Goal: Complete Application Form: Complete application form

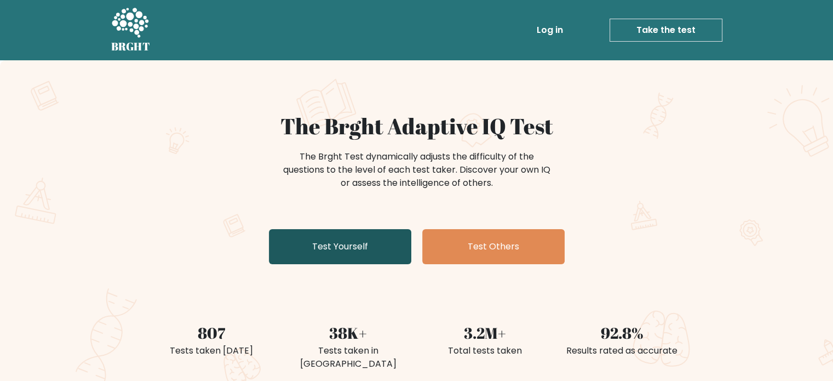
click at [335, 238] on link "Test Yourself" at bounding box center [340, 246] width 142 height 35
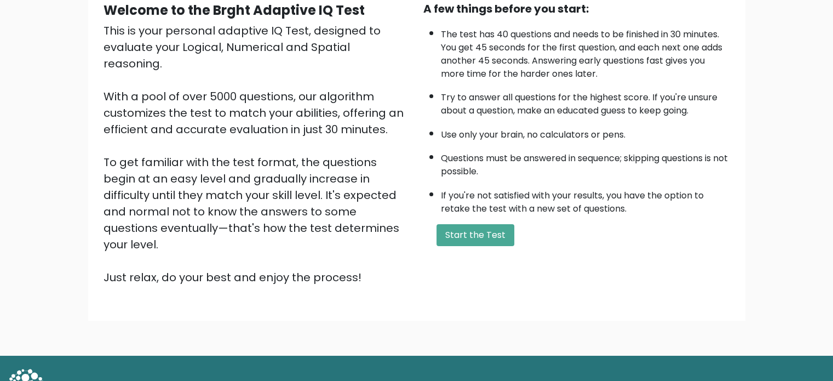
scroll to position [121, 0]
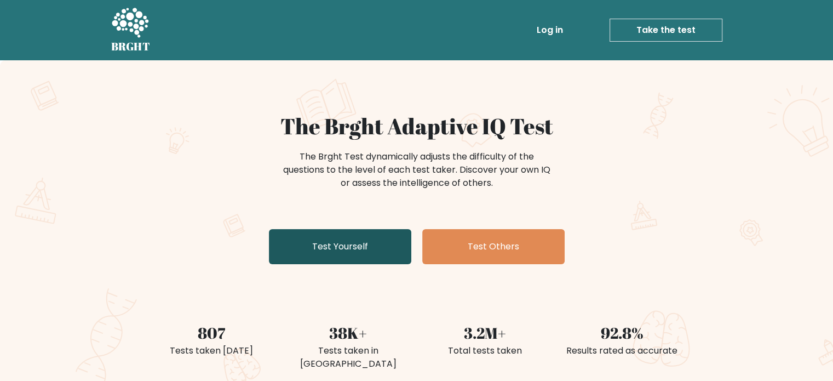
click at [392, 240] on link "Test Yourself" at bounding box center [340, 246] width 142 height 35
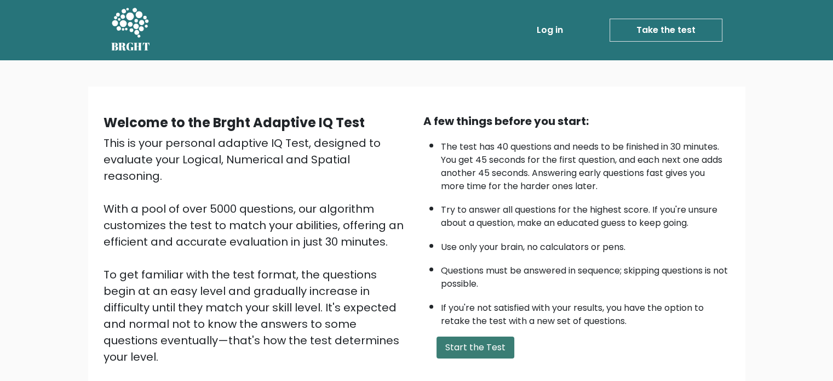
click at [474, 346] on button "Start the Test" at bounding box center [476, 347] width 78 height 22
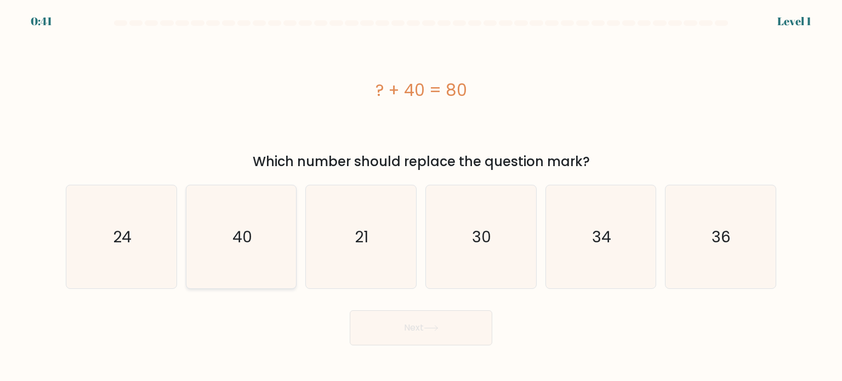
click at [224, 215] on icon "40" at bounding box center [241, 236] width 103 height 103
click at [421, 196] on input "b. 40" at bounding box center [421, 193] width 1 height 5
radio input "true"
click at [397, 313] on button "Next" at bounding box center [421, 327] width 142 height 35
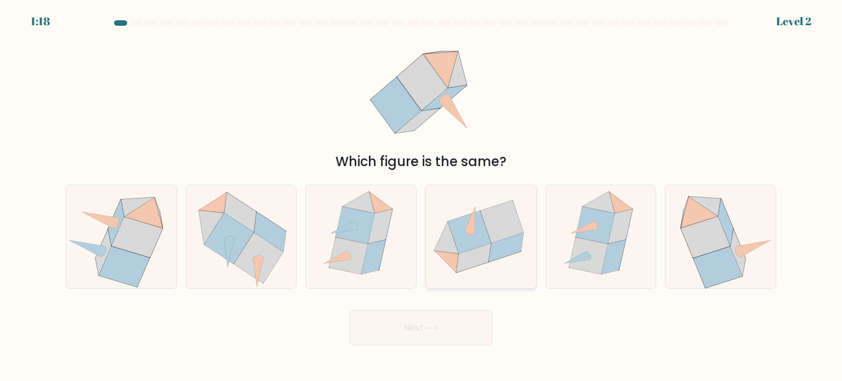
click at [487, 252] on icon at bounding box center [473, 257] width 35 height 29
click at [421, 196] on input "d." at bounding box center [421, 193] width 1 height 5
radio input "true"
click at [450, 327] on button "Next" at bounding box center [421, 327] width 142 height 35
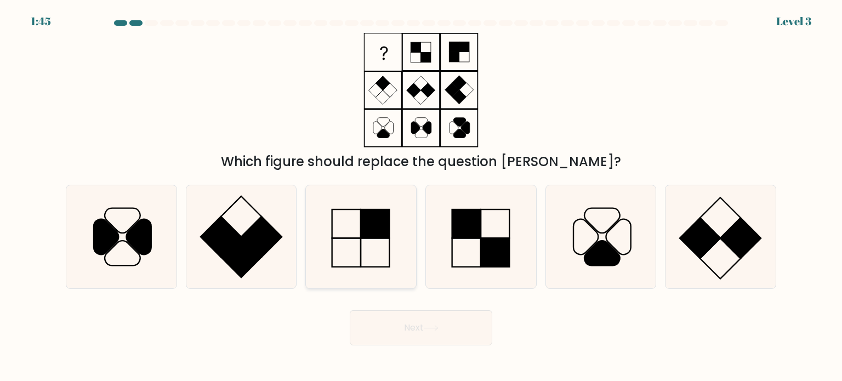
click at [345, 235] on icon at bounding box center [360, 236] width 103 height 103
click at [421, 196] on input "c." at bounding box center [421, 193] width 1 height 5
radio input "true"
click at [454, 330] on button "Next" at bounding box center [421, 327] width 142 height 35
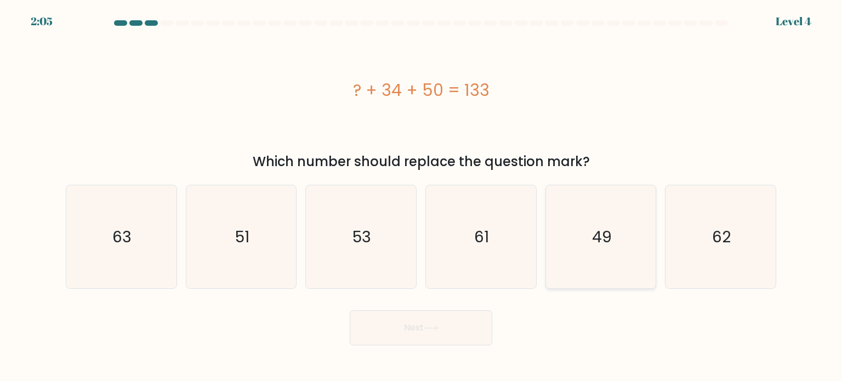
click at [585, 235] on icon "49" at bounding box center [600, 236] width 103 height 103
click at [421, 196] on input "e. 49" at bounding box center [421, 193] width 1 height 5
radio input "true"
click at [464, 325] on button "Next" at bounding box center [421, 327] width 142 height 35
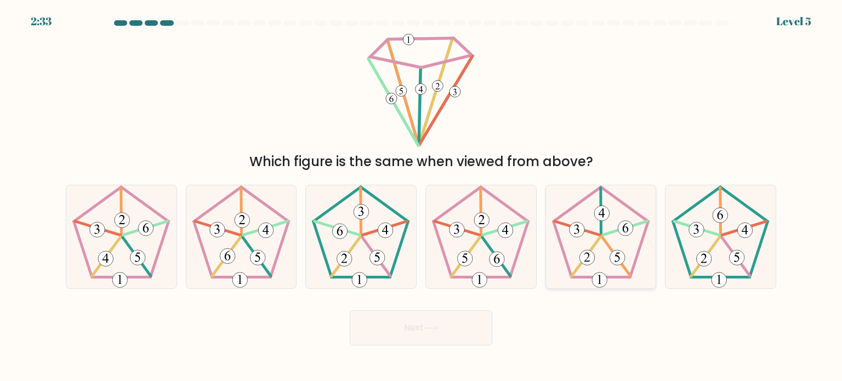
click at [603, 245] on icon at bounding box center [600, 236] width 103 height 103
click at [421, 196] on input "e." at bounding box center [421, 193] width 1 height 5
radio input "true"
click at [476, 320] on button "Next" at bounding box center [421, 327] width 142 height 35
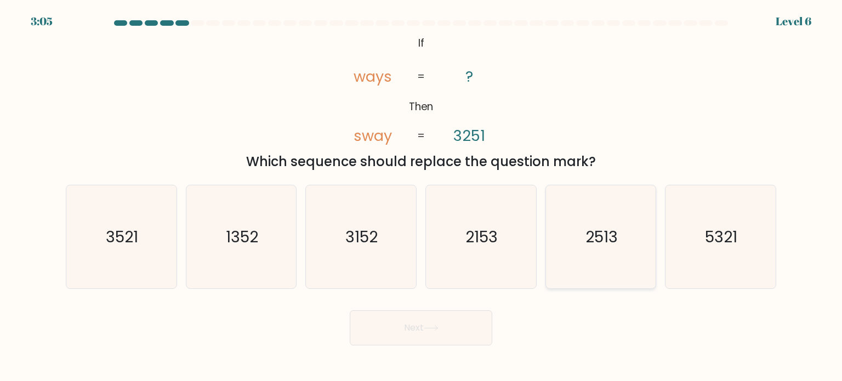
click at [611, 227] on text "2513" at bounding box center [601, 236] width 32 height 22
click at [421, 196] on input "e. 2513" at bounding box center [421, 193] width 1 height 5
radio input "true"
click at [451, 333] on button "Next" at bounding box center [421, 327] width 142 height 35
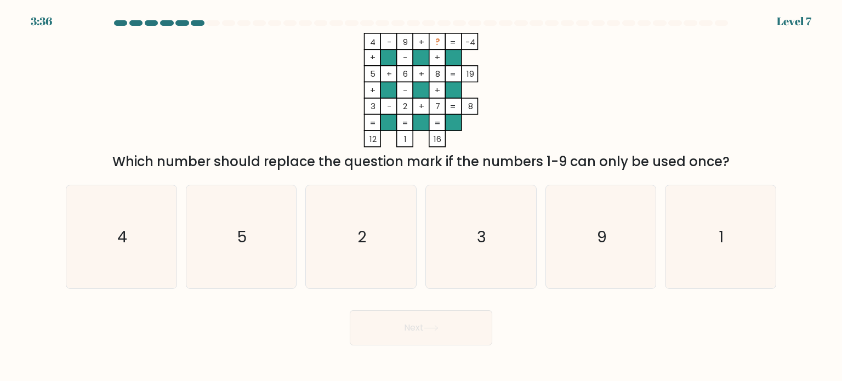
click at [780, 258] on div "a. 4 b. 5 c. 2 d. 3" at bounding box center [420, 232] width 723 height 113
click at [741, 247] on icon "1" at bounding box center [719, 236] width 103 height 103
click at [421, 196] on input "f. 1" at bounding box center [421, 193] width 1 height 5
radio input "true"
click at [465, 319] on button "Next" at bounding box center [421, 327] width 142 height 35
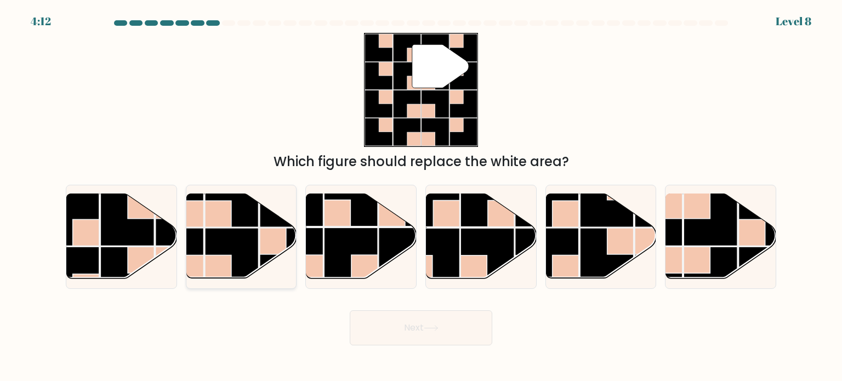
click at [270, 242] on rect at bounding box center [273, 241] width 26 height 26
click at [421, 196] on input "b." at bounding box center [421, 193] width 1 height 5
radio input "true"
click at [379, 318] on button "Next" at bounding box center [421, 327] width 142 height 35
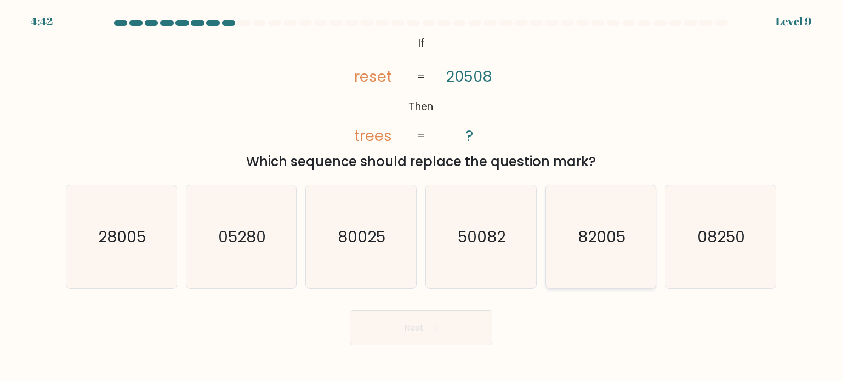
click at [616, 226] on text "82005" at bounding box center [601, 236] width 48 height 22
click at [421, 196] on input "e. 82005" at bounding box center [421, 193] width 1 height 5
radio input "true"
click at [467, 328] on button "Next" at bounding box center [421, 327] width 142 height 35
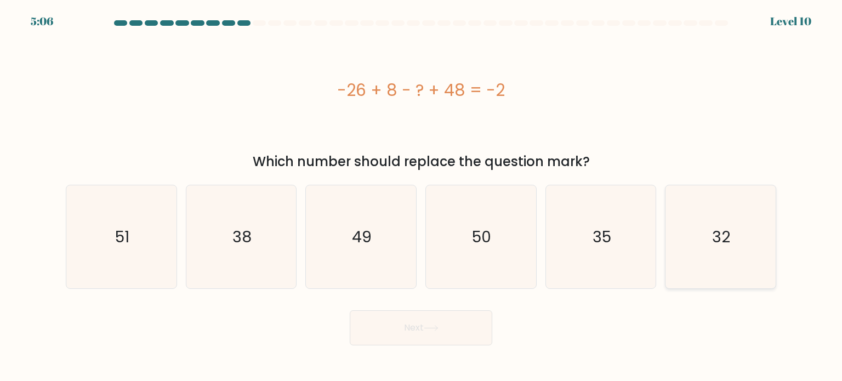
click at [725, 241] on text "32" at bounding box center [721, 236] width 18 height 22
click at [421, 196] on input "f. 32" at bounding box center [421, 193] width 1 height 5
radio input "true"
click at [464, 325] on button "Next" at bounding box center [421, 327] width 142 height 35
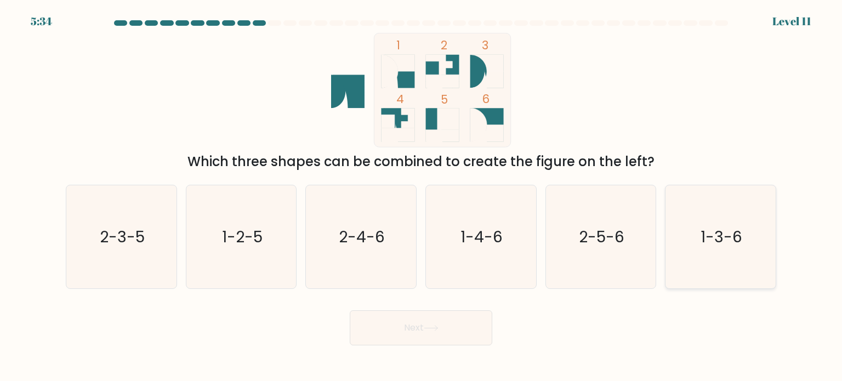
click at [724, 246] on text "1-3-6" at bounding box center [721, 236] width 42 height 22
click at [421, 196] on input "f. 1-3-6" at bounding box center [421, 193] width 1 height 5
radio input "true"
click at [463, 319] on button "Next" at bounding box center [421, 327] width 142 height 35
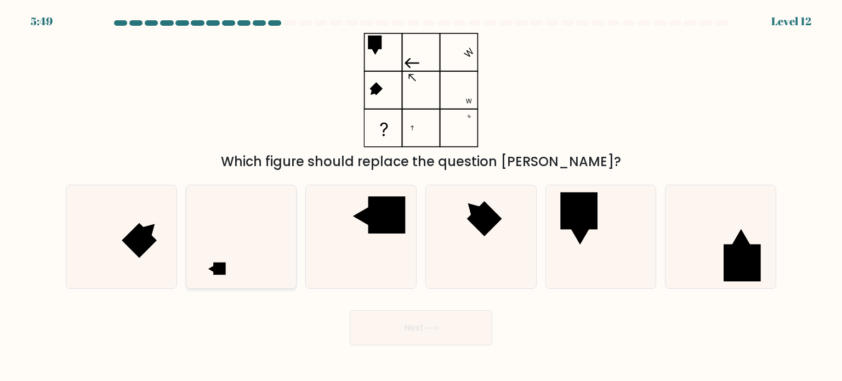
click at [252, 261] on icon at bounding box center [241, 236] width 103 height 103
click at [421, 196] on input "b." at bounding box center [421, 193] width 1 height 5
radio input "true"
click at [449, 333] on button "Next" at bounding box center [421, 327] width 142 height 35
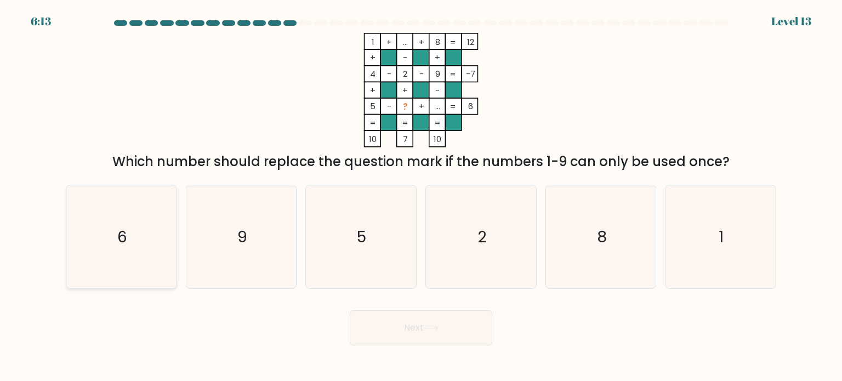
click at [94, 231] on icon "6" at bounding box center [121, 236] width 103 height 103
click at [421, 196] on input "a. 6" at bounding box center [421, 193] width 1 height 5
radio input "true"
click at [403, 335] on button "Next" at bounding box center [421, 327] width 142 height 35
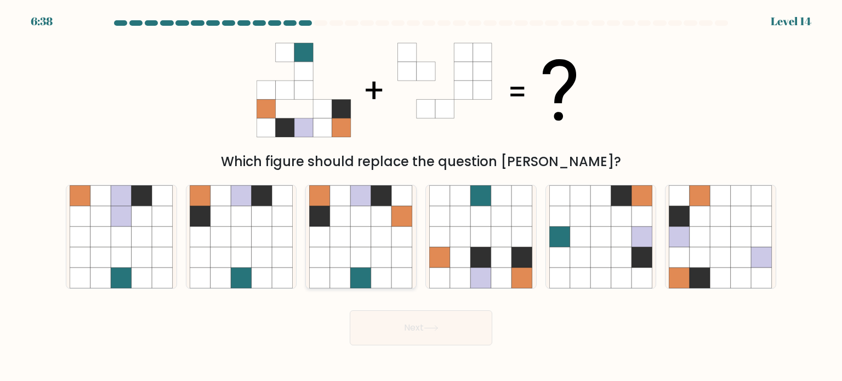
click at [359, 235] on icon at bounding box center [361, 236] width 21 height 21
click at [421, 196] on input "c." at bounding box center [421, 193] width 1 height 5
radio input "true"
click at [450, 329] on button "Next" at bounding box center [421, 327] width 142 height 35
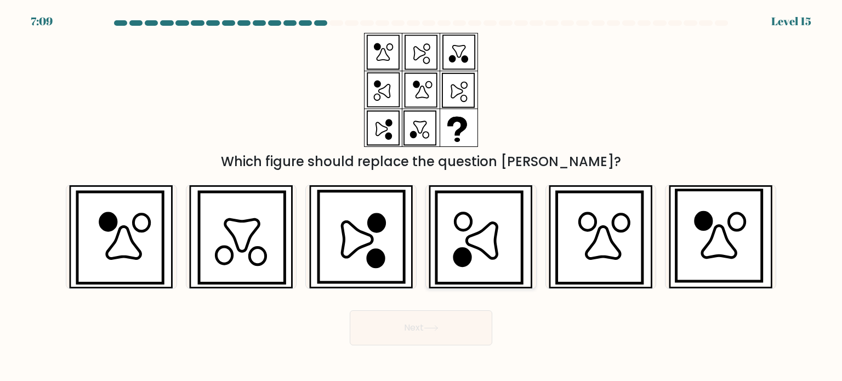
click at [467, 247] on icon at bounding box center [479, 237] width 86 height 92
click at [421, 196] on input "d." at bounding box center [421, 193] width 1 height 5
radio input "true"
click at [441, 324] on button "Next" at bounding box center [421, 327] width 142 height 35
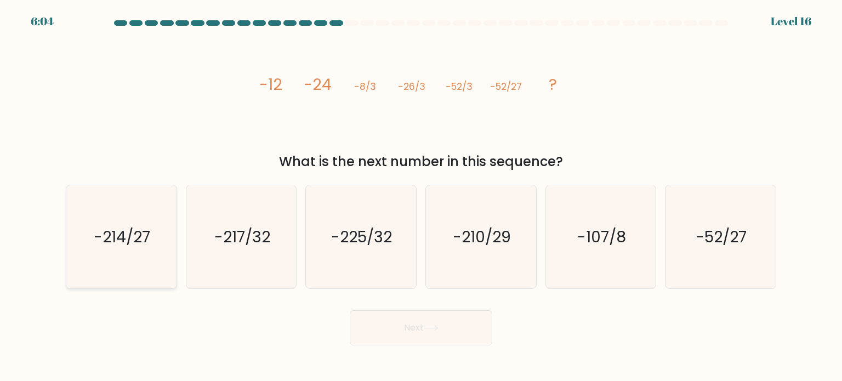
click at [116, 235] on text "-214/27" at bounding box center [122, 236] width 56 height 22
click at [421, 196] on input "a. -214/27" at bounding box center [421, 193] width 1 height 5
radio input "true"
click at [408, 331] on button "Next" at bounding box center [421, 327] width 142 height 35
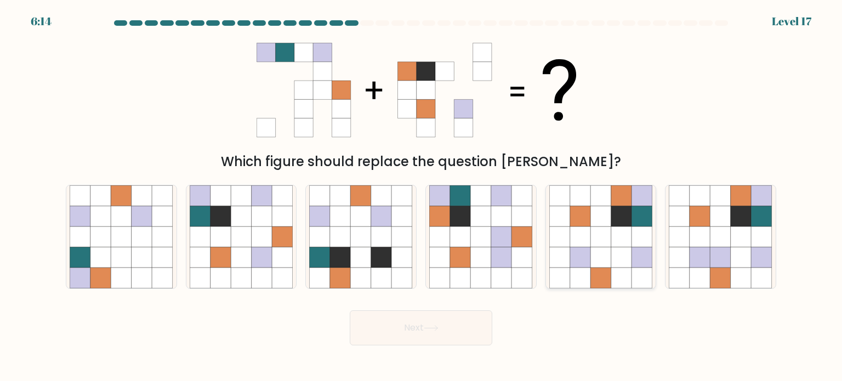
click at [598, 211] on icon at bounding box center [600, 215] width 21 height 21
click at [421, 196] on input "e." at bounding box center [421, 193] width 1 height 5
radio input "true"
click at [441, 322] on button "Next" at bounding box center [421, 327] width 142 height 35
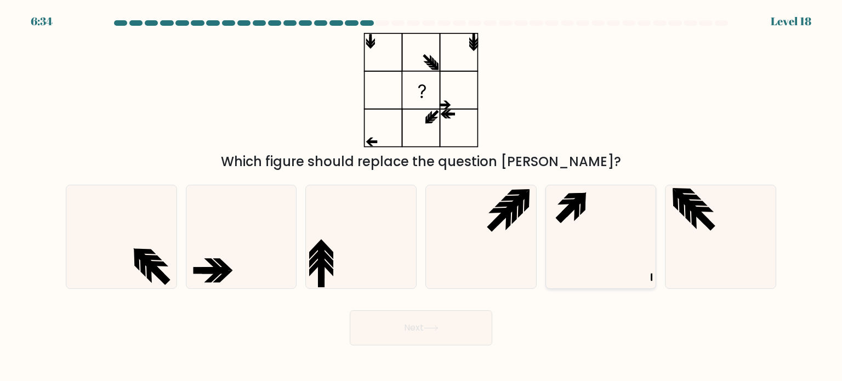
click at [591, 231] on icon at bounding box center [600, 236] width 103 height 103
click at [421, 196] on input "e." at bounding box center [421, 193] width 1 height 5
radio input "true"
click at [417, 327] on button "Next" at bounding box center [421, 327] width 142 height 35
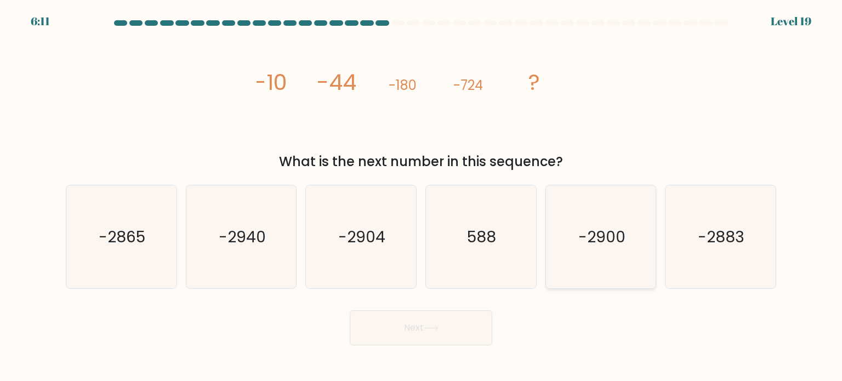
click at [600, 231] on text "-2900" at bounding box center [601, 236] width 47 height 22
click at [421, 196] on input "e. -2900" at bounding box center [421, 193] width 1 height 5
radio input "true"
click at [451, 321] on button "Next" at bounding box center [421, 327] width 142 height 35
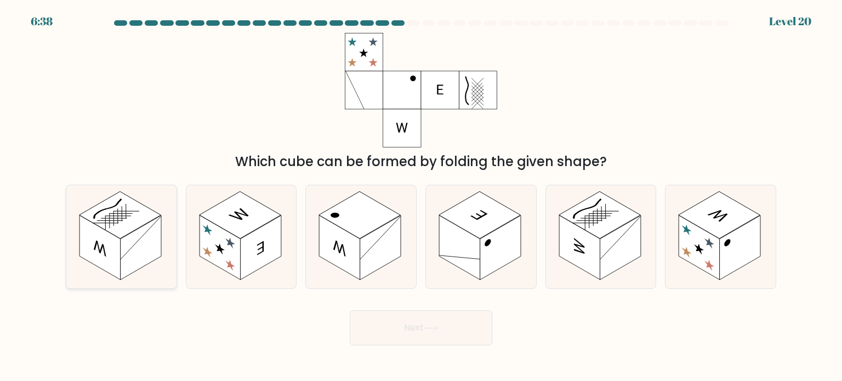
click at [123, 247] on rect at bounding box center [141, 247] width 41 height 65
click at [421, 196] on input "a." at bounding box center [421, 193] width 1 height 5
radio input "true"
click at [394, 315] on button "Next" at bounding box center [421, 327] width 142 height 35
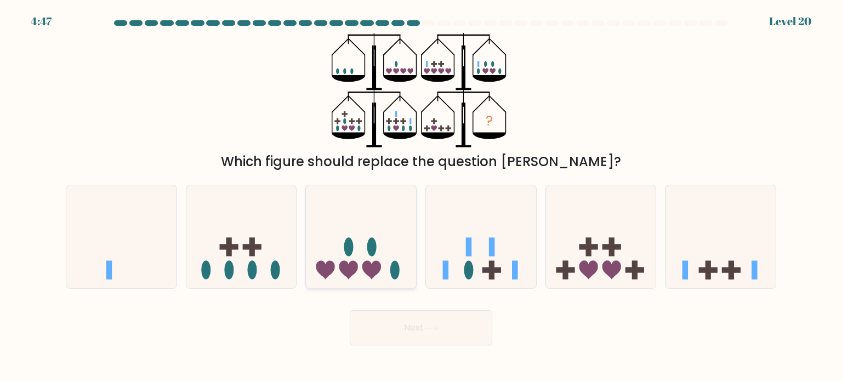
click at [379, 271] on icon at bounding box center [361, 236] width 110 height 91
click at [421, 196] on input "c." at bounding box center [421, 193] width 1 height 5
radio input "true"
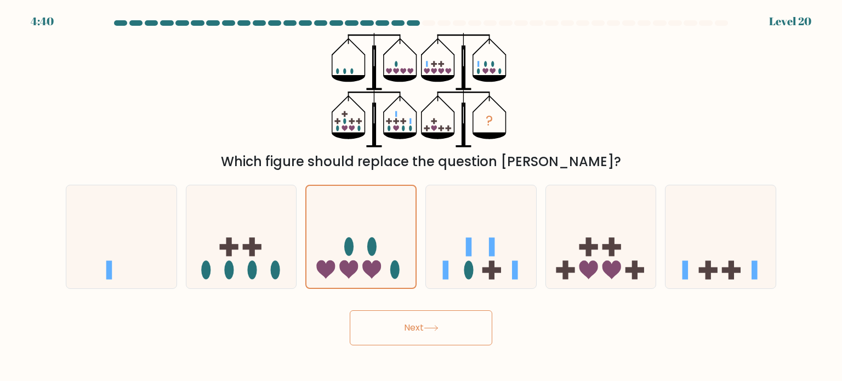
click at [418, 315] on button "Next" at bounding box center [421, 327] width 142 height 35
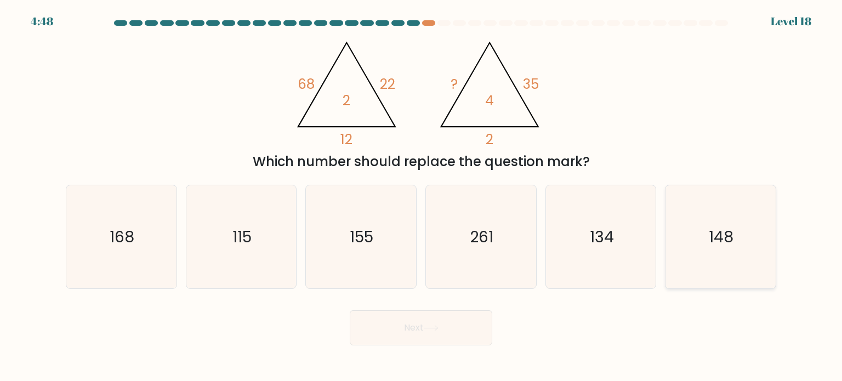
click at [724, 243] on text "148" at bounding box center [721, 236] width 25 height 22
click at [421, 196] on input "f. 148" at bounding box center [421, 193] width 1 height 5
radio input "true"
click at [80, 285] on icon "168" at bounding box center [121, 236] width 103 height 103
click at [421, 196] on input "a. 168" at bounding box center [421, 193] width 1 height 5
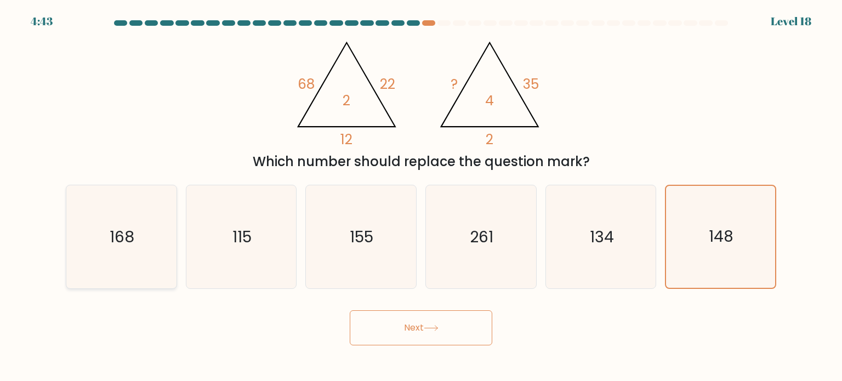
radio input "true"
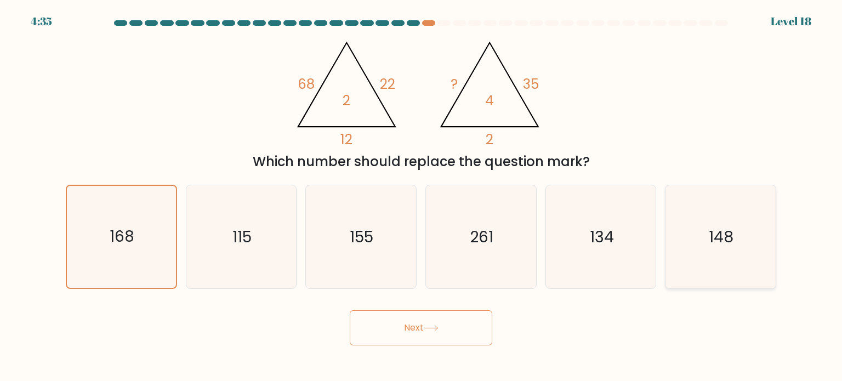
click at [717, 271] on icon "148" at bounding box center [719, 236] width 103 height 103
click at [421, 196] on input "f. 148" at bounding box center [421, 193] width 1 height 5
radio input "true"
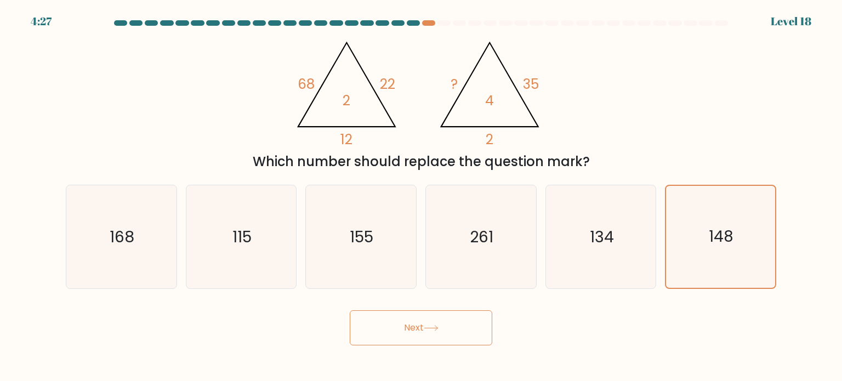
click at [445, 330] on button "Next" at bounding box center [421, 327] width 142 height 35
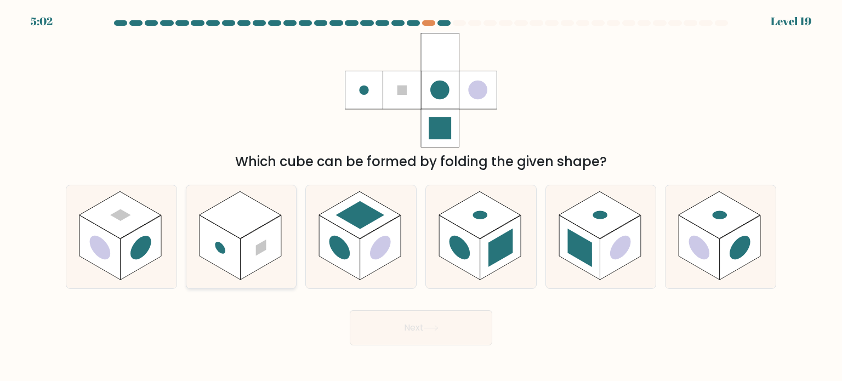
click at [245, 242] on rect at bounding box center [260, 247] width 41 height 65
click at [421, 196] on input "b." at bounding box center [421, 193] width 1 height 5
radio input "true"
click at [397, 331] on button "Next" at bounding box center [421, 327] width 142 height 35
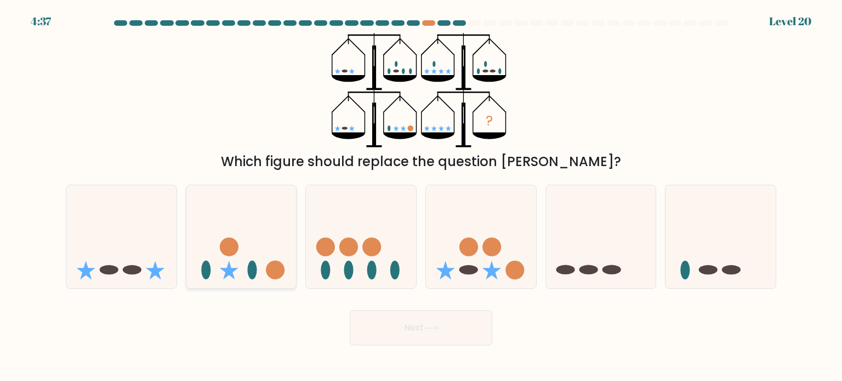
click at [254, 260] on icon at bounding box center [241, 236] width 110 height 91
click at [421, 196] on input "b." at bounding box center [421, 193] width 1 height 5
radio input "true"
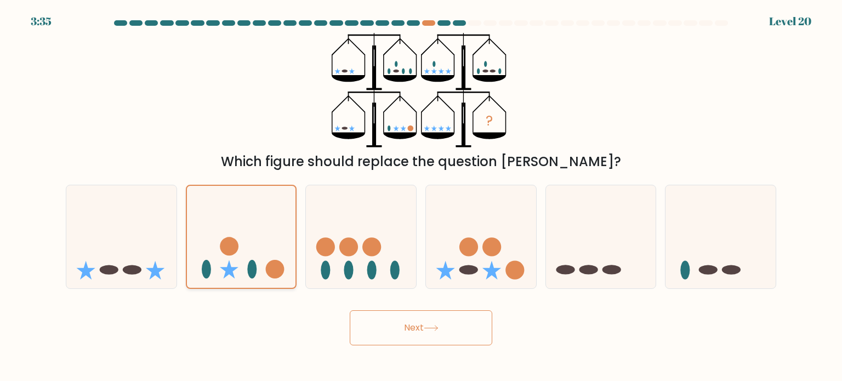
click at [228, 269] on icon at bounding box center [229, 269] width 19 height 19
click at [421, 196] on input "b." at bounding box center [421, 193] width 1 height 5
click at [379, 324] on button "Next" at bounding box center [421, 327] width 142 height 35
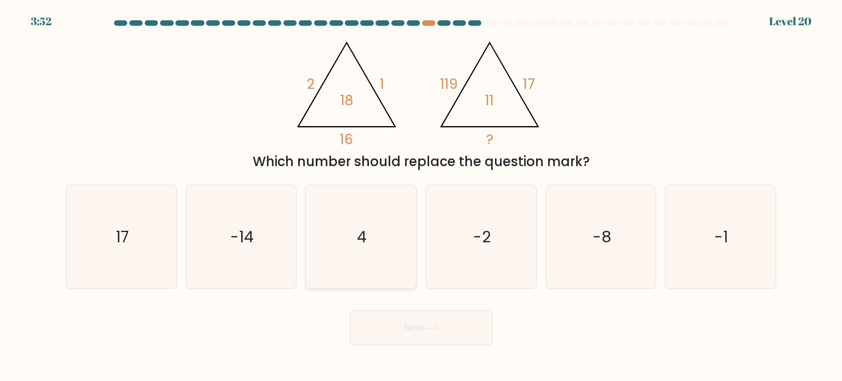
click at [354, 262] on icon "4" at bounding box center [360, 236] width 103 height 103
click at [421, 196] on input "c. 4" at bounding box center [421, 193] width 1 height 5
radio input "true"
click at [401, 325] on button "Next" at bounding box center [421, 327] width 142 height 35
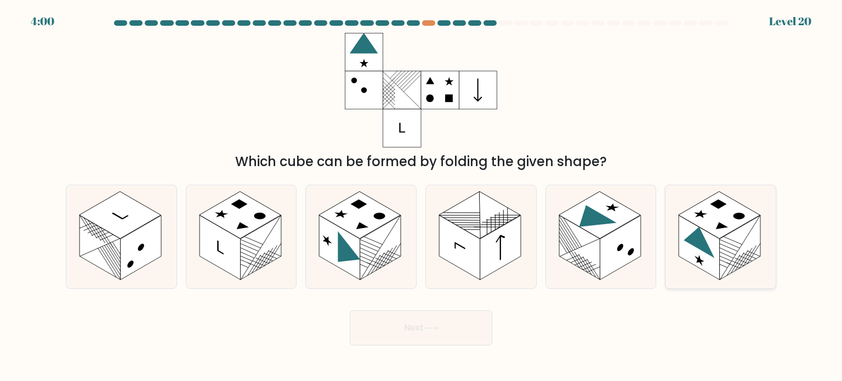
click at [707, 247] on icon at bounding box center [699, 238] width 31 height 40
click at [421, 196] on input "f." at bounding box center [421, 193] width 1 height 5
radio input "true"
click at [441, 328] on button "Next" at bounding box center [421, 327] width 142 height 35
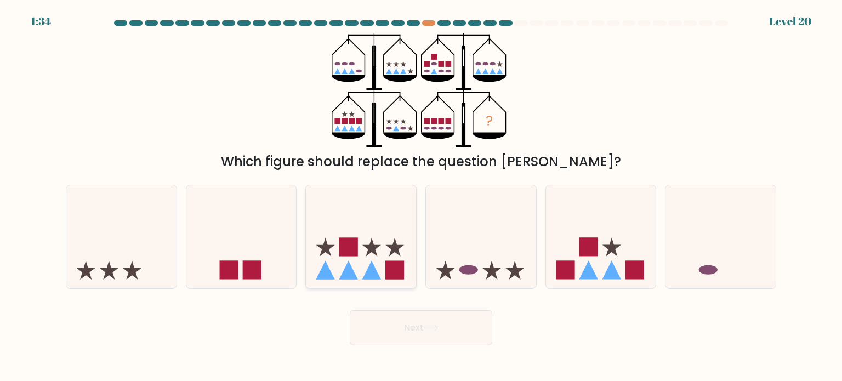
click at [360, 269] on icon at bounding box center [361, 236] width 110 height 91
click at [421, 196] on input "c." at bounding box center [421, 193] width 1 height 5
radio input "true"
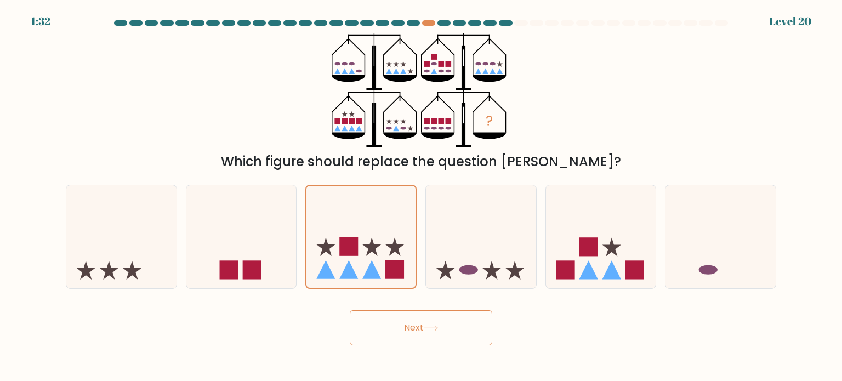
click at [382, 316] on button "Next" at bounding box center [421, 327] width 142 height 35
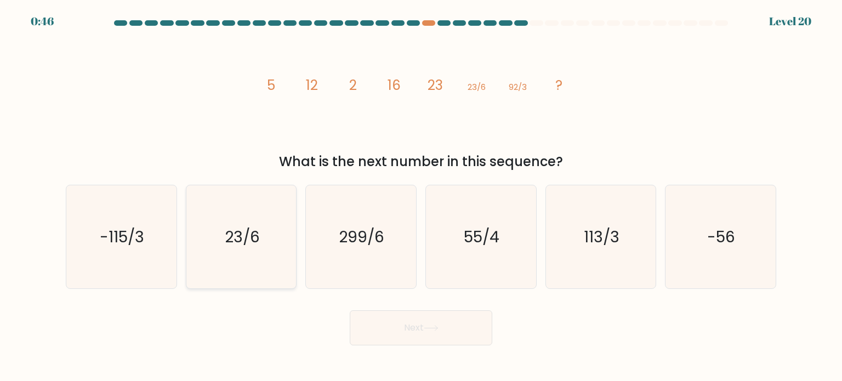
click at [273, 237] on icon "23/6" at bounding box center [241, 236] width 103 height 103
click at [421, 196] on input "b. 23/6" at bounding box center [421, 193] width 1 height 5
radio input "true"
click at [414, 319] on button "Next" at bounding box center [421, 327] width 142 height 35
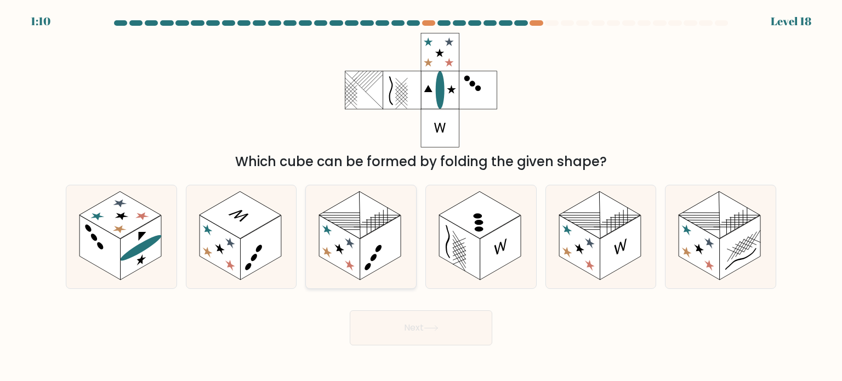
click at [351, 220] on line at bounding box center [344, 219] width 32 height 19
click at [421, 196] on input "c." at bounding box center [421, 193] width 1 height 5
radio input "true"
click at [411, 320] on button "Next" at bounding box center [421, 327] width 142 height 35
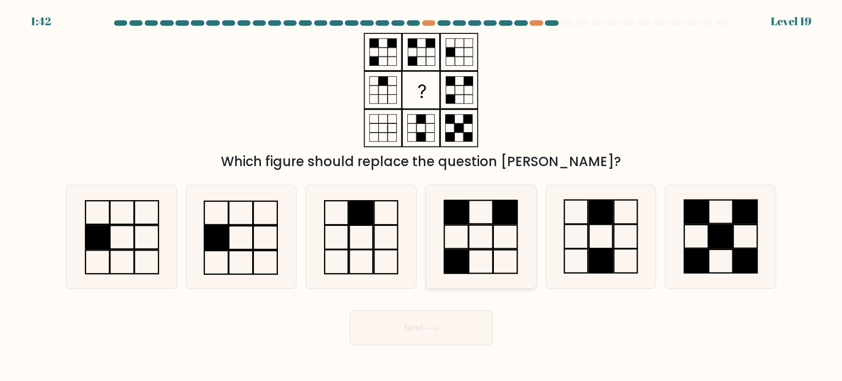
click at [487, 219] on icon at bounding box center [480, 236] width 103 height 103
click at [421, 196] on input "d." at bounding box center [421, 193] width 1 height 5
radio input "true"
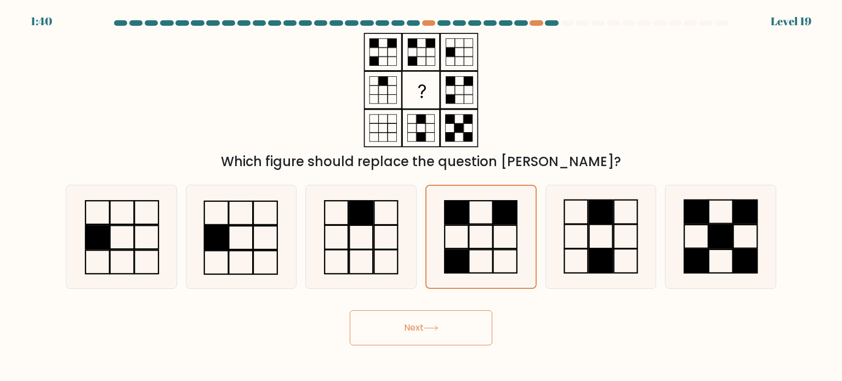
click at [454, 327] on button "Next" at bounding box center [421, 327] width 142 height 35
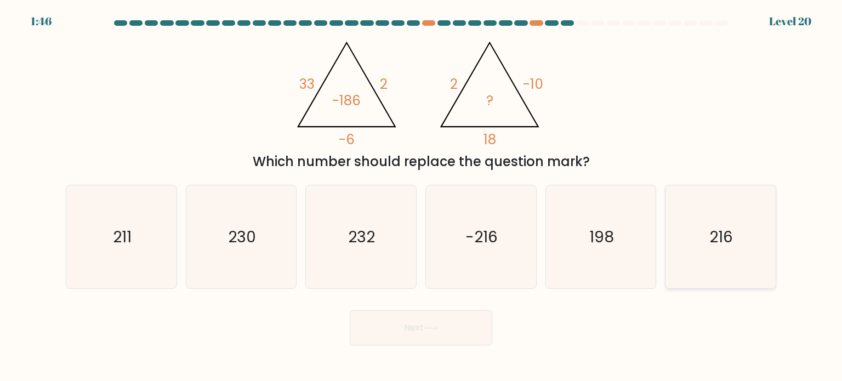
click at [735, 253] on icon "216" at bounding box center [719, 236] width 103 height 103
click at [421, 196] on input "f. 216" at bounding box center [421, 193] width 1 height 5
radio input "true"
click at [461, 322] on button "Next" at bounding box center [421, 327] width 142 height 35
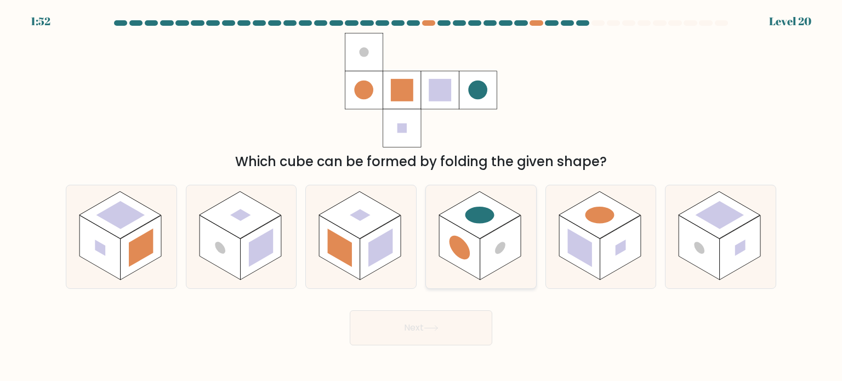
click at [498, 255] on rect at bounding box center [500, 247] width 41 height 65
click at [421, 196] on input "d." at bounding box center [421, 193] width 1 height 5
radio input "true"
click at [467, 319] on button "Next" at bounding box center [421, 327] width 142 height 35
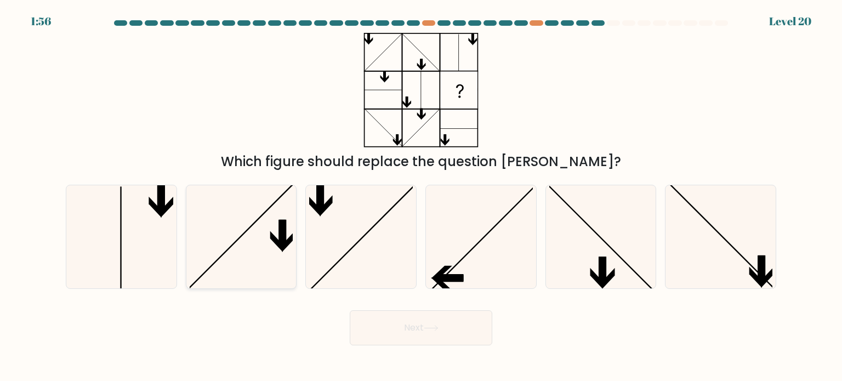
click at [267, 251] on icon at bounding box center [241, 236] width 103 height 103
click at [421, 196] on input "b." at bounding box center [421, 193] width 1 height 5
radio input "true"
click at [423, 328] on button "Next" at bounding box center [421, 327] width 142 height 35
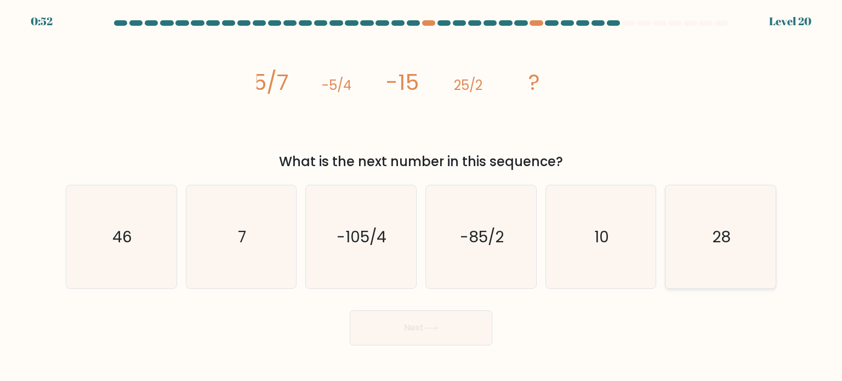
click at [715, 237] on text "28" at bounding box center [721, 236] width 19 height 22
click at [421, 196] on input "f. 28" at bounding box center [421, 193] width 1 height 5
radio input "true"
click at [384, 244] on text "-105/4" at bounding box center [362, 236] width 50 height 22
click at [421, 196] on input "c. -105/4" at bounding box center [421, 193] width 1 height 5
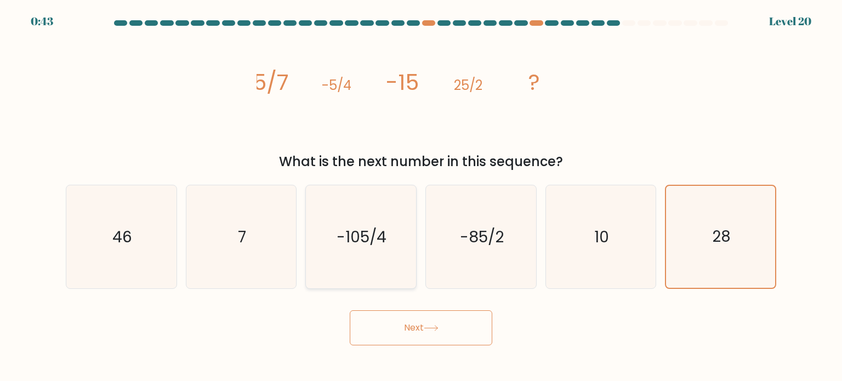
radio input "true"
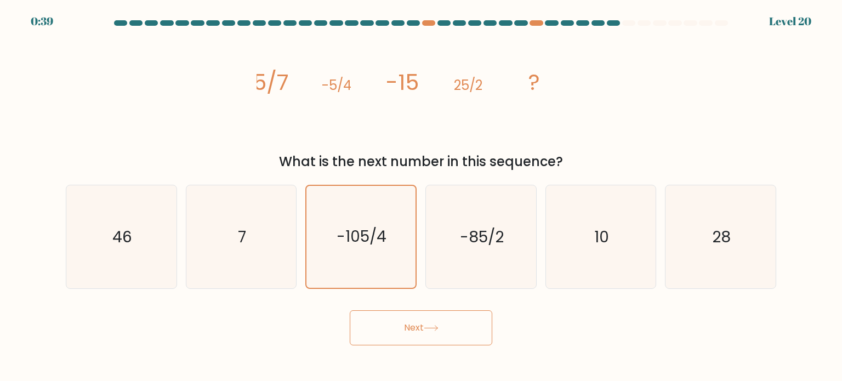
click at [420, 331] on button "Next" at bounding box center [421, 327] width 142 height 35
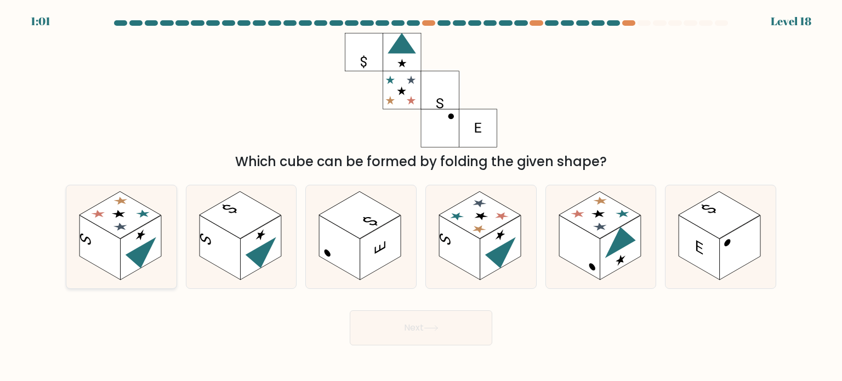
click at [101, 227] on rect at bounding box center [120, 214] width 82 height 47
click at [421, 196] on input "a." at bounding box center [421, 193] width 1 height 5
radio input "true"
click at [391, 326] on button "Next" at bounding box center [421, 327] width 142 height 35
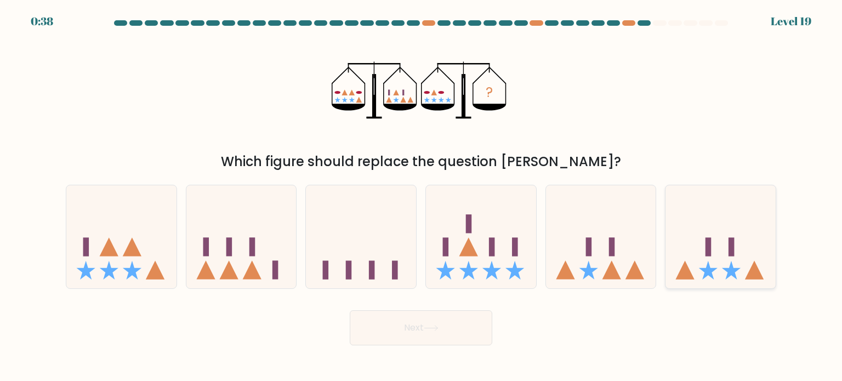
click at [710, 235] on icon at bounding box center [720, 236] width 110 height 91
click at [421, 196] on input "f." at bounding box center [421, 193] width 1 height 5
radio input "true"
click at [401, 326] on button "Next" at bounding box center [421, 327] width 142 height 35
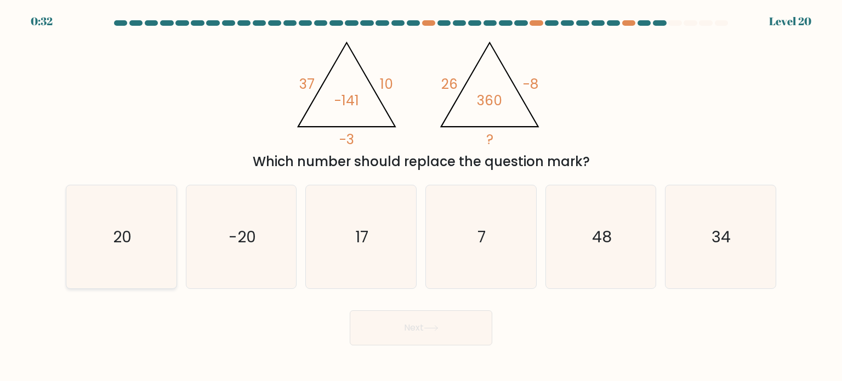
click at [134, 209] on icon "20" at bounding box center [121, 236] width 103 height 103
click at [421, 196] on input "a. 20" at bounding box center [421, 193] width 1 height 5
radio input "true"
click at [427, 336] on button "Next" at bounding box center [421, 327] width 142 height 35
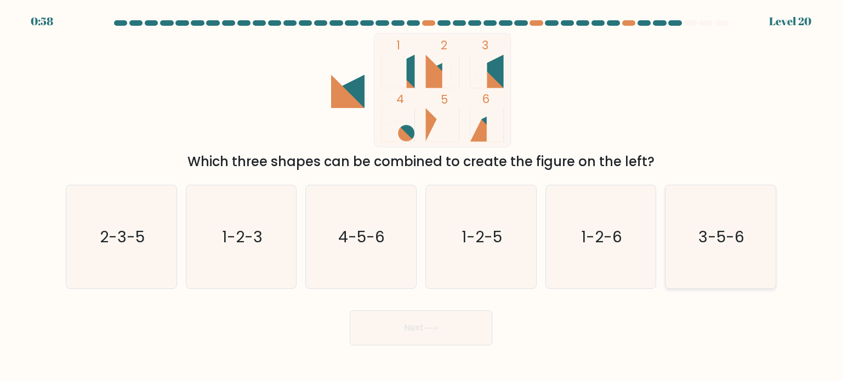
click at [716, 233] on text "3-5-6" at bounding box center [721, 236] width 46 height 22
click at [421, 196] on input "f. 3-5-6" at bounding box center [421, 193] width 1 height 5
radio input "true"
click at [451, 323] on button "Next" at bounding box center [421, 327] width 142 height 35
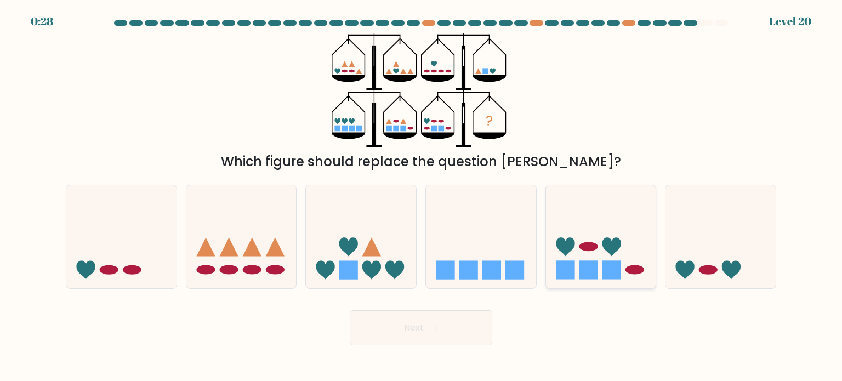
click at [571, 246] on icon at bounding box center [565, 246] width 19 height 19
click at [421, 196] on input "e." at bounding box center [421, 193] width 1 height 5
radio input "true"
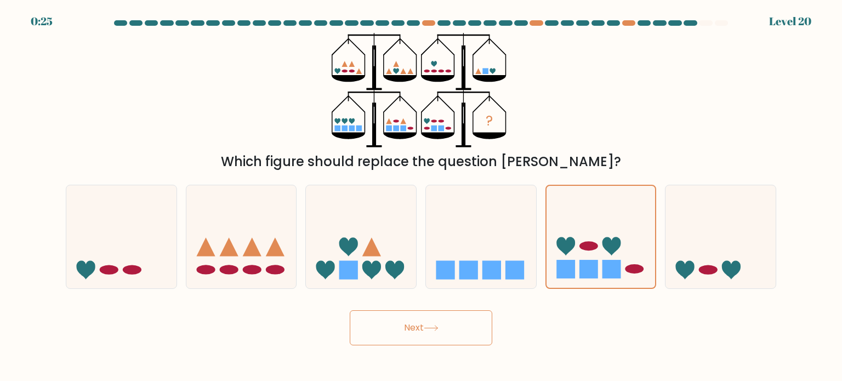
click at [455, 334] on button "Next" at bounding box center [421, 327] width 142 height 35
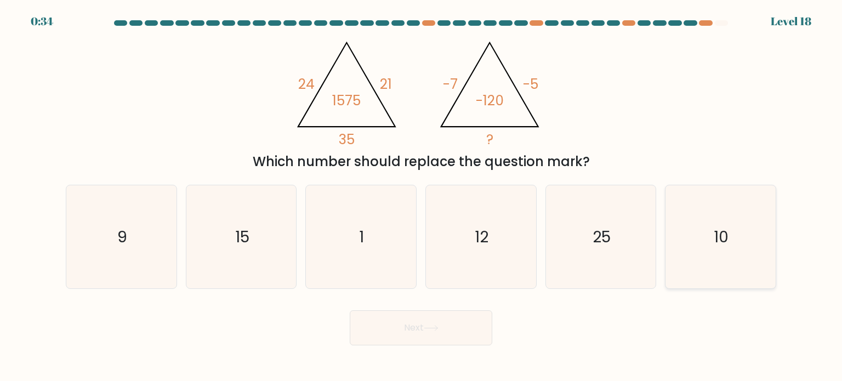
click at [743, 241] on icon "10" at bounding box center [719, 236] width 103 height 103
click at [421, 196] on input "f. 10" at bounding box center [421, 193] width 1 height 5
radio input "true"
click at [460, 336] on button "Next" at bounding box center [421, 327] width 142 height 35
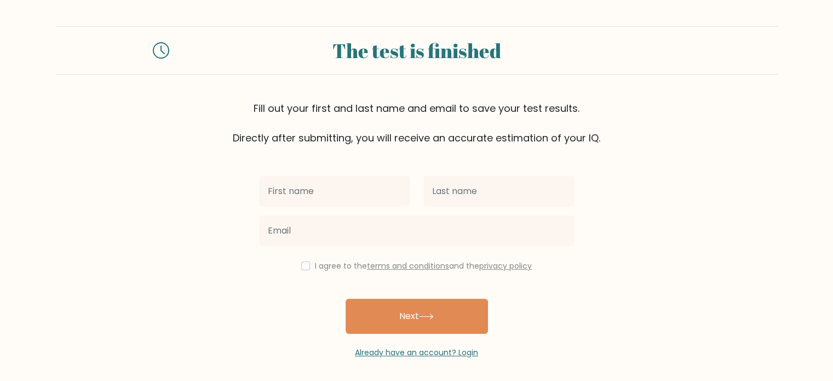
click at [392, 190] on input "text" at bounding box center [334, 191] width 151 height 31
type input "w"
type input "r"
type input "paulo"
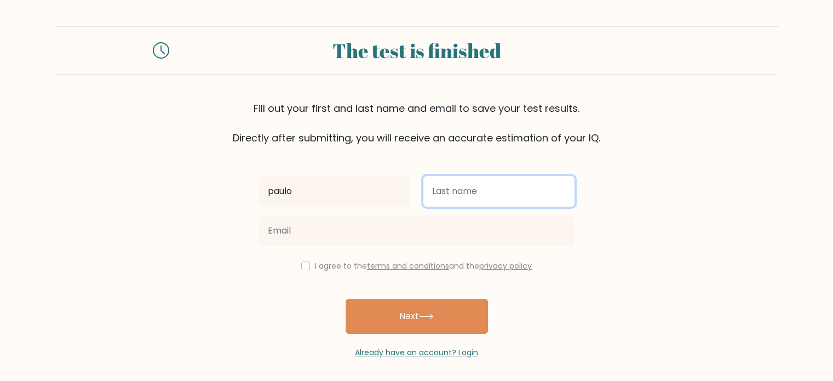
click at [473, 195] on input "text" at bounding box center [499, 191] width 151 height 31
type input "gomes"
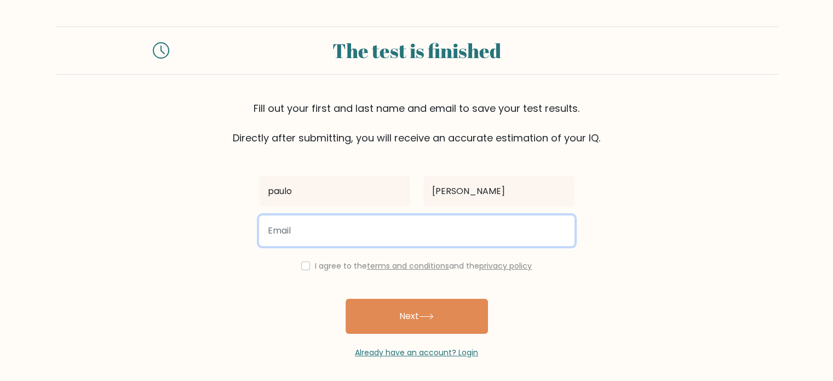
click at [432, 224] on input "email" at bounding box center [417, 230] width 316 height 31
type input "perigoneto345@yahoo.com.br"
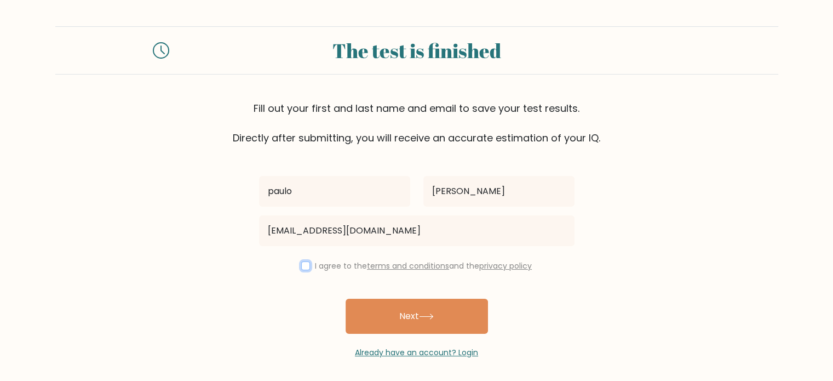
click at [301, 265] on input "checkbox" at bounding box center [305, 265] width 9 height 9
checkbox input "true"
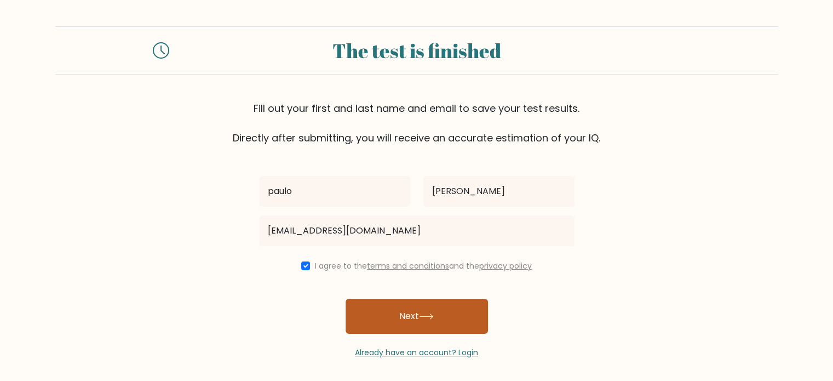
click at [415, 316] on button "Next" at bounding box center [417, 316] width 142 height 35
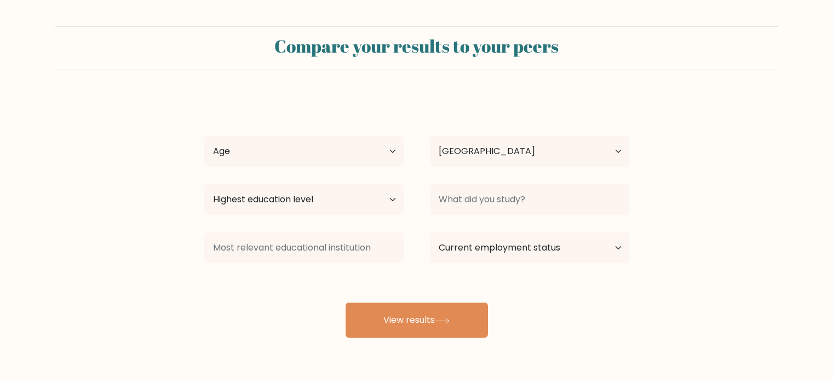
select select "BR"
click at [391, 151] on select "Age Under 18 years old 18-24 years old 25-34 years old 35-44 years old 45-54 ye…" at bounding box center [303, 151] width 199 height 31
select select "45_54"
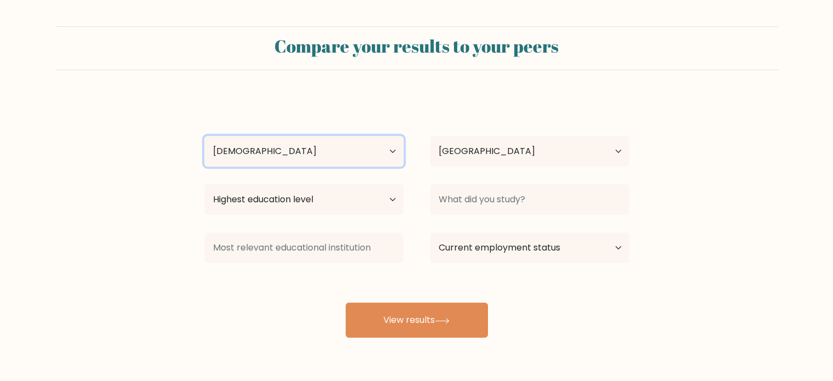
click at [204, 136] on select "Age Under 18 years old 18-24 years old 25-34 years old 35-44 years old 45-54 ye…" at bounding box center [303, 151] width 199 height 31
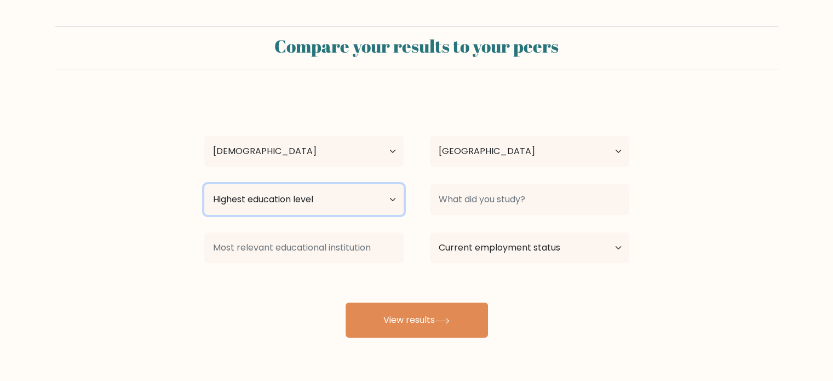
click at [392, 197] on select "Highest education level No schooling Primary Lower Secondary Upper Secondary Oc…" at bounding box center [303, 199] width 199 height 31
select select "bachelors_degree"
click at [204, 184] on select "Highest education level No schooling Primary Lower Secondary Upper Secondary Oc…" at bounding box center [303, 199] width 199 height 31
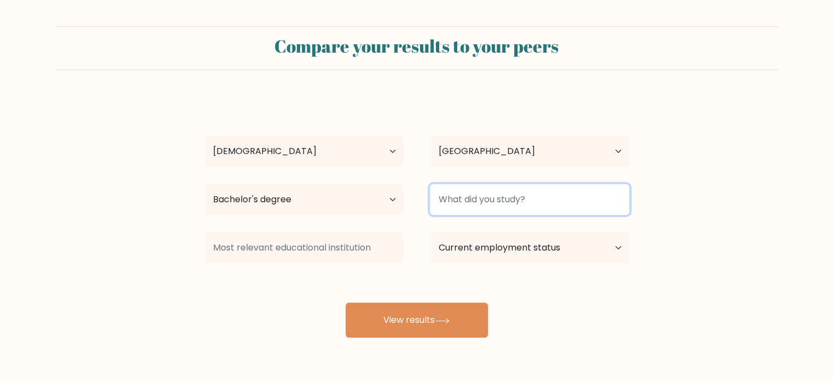
click at [504, 199] on input at bounding box center [529, 199] width 199 height 31
type input "e"
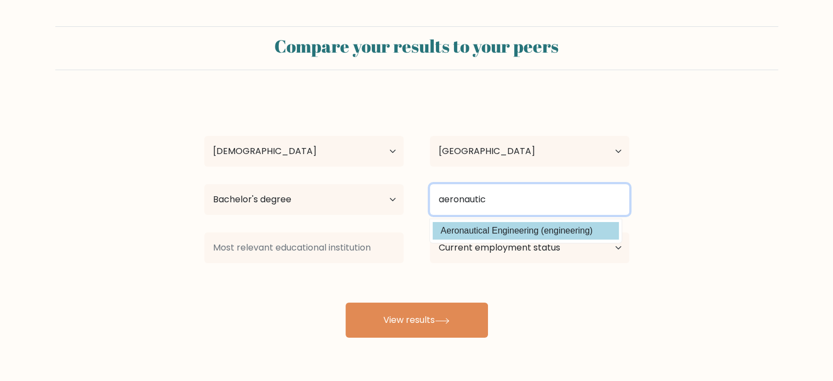
type input "aeronautic"
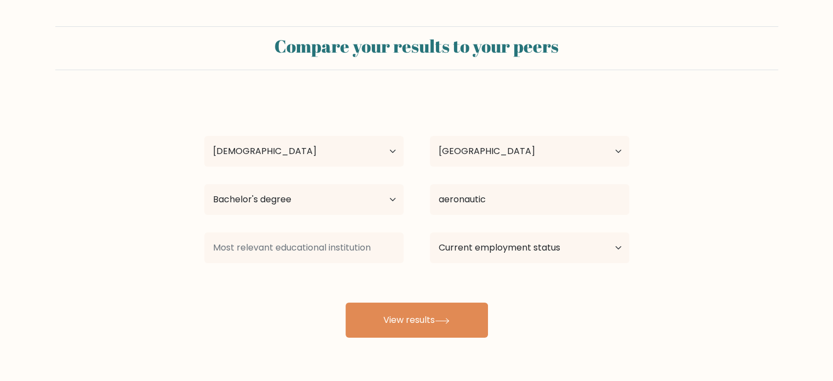
click at [506, 222] on div "paulo gomes Age Under 18 years old 18-24 years old 25-34 years old 35-44 years …" at bounding box center [417, 216] width 438 height 241
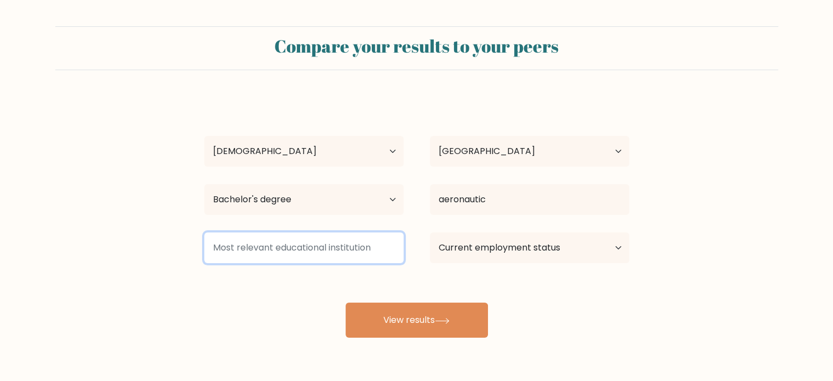
click at [382, 249] on input at bounding box center [303, 247] width 199 height 31
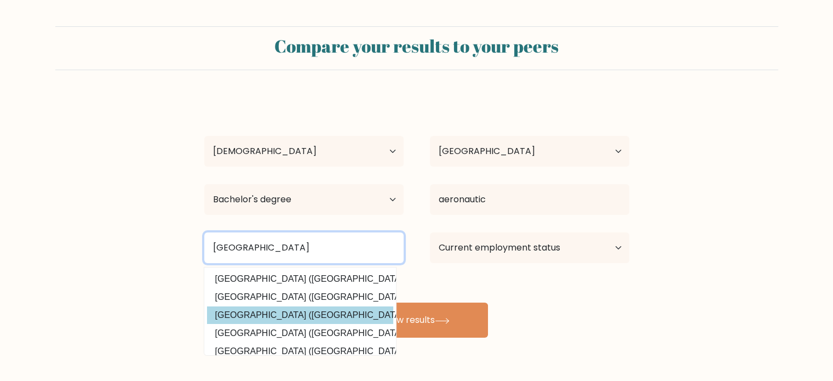
type input "universidade federal"
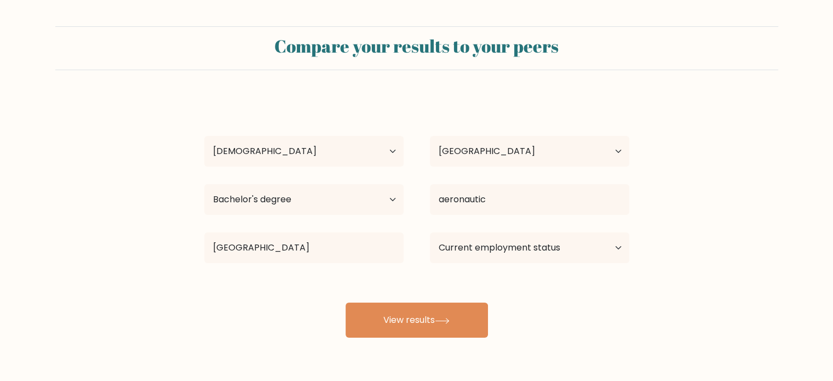
click at [371, 321] on div "paulo gomes Age Under 18 years old 18-24 years old 25-34 years old 35-44 years …" at bounding box center [417, 216] width 438 height 241
click at [539, 249] on select "Current employment status Employed Student Retired Other / prefer not to answer" at bounding box center [529, 247] width 199 height 31
select select "other"
click at [430, 232] on select "Current employment status Employed Student Retired Other / prefer not to answer" at bounding box center [529, 247] width 199 height 31
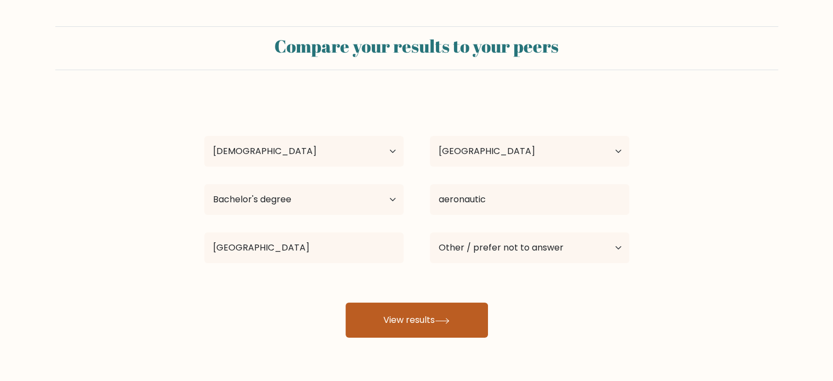
click at [449, 319] on icon at bounding box center [442, 320] width 13 height 5
